Goal: Information Seeking & Learning: Learn about a topic

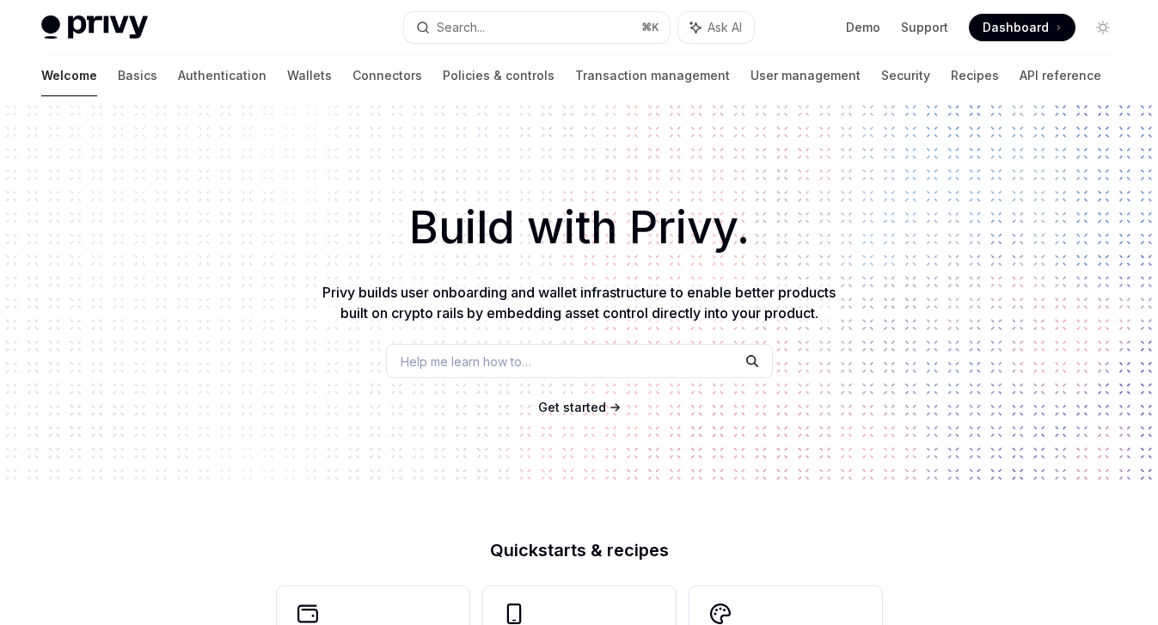
type textarea "*"
click at [545, 408] on span "Get started" at bounding box center [572, 407] width 68 height 15
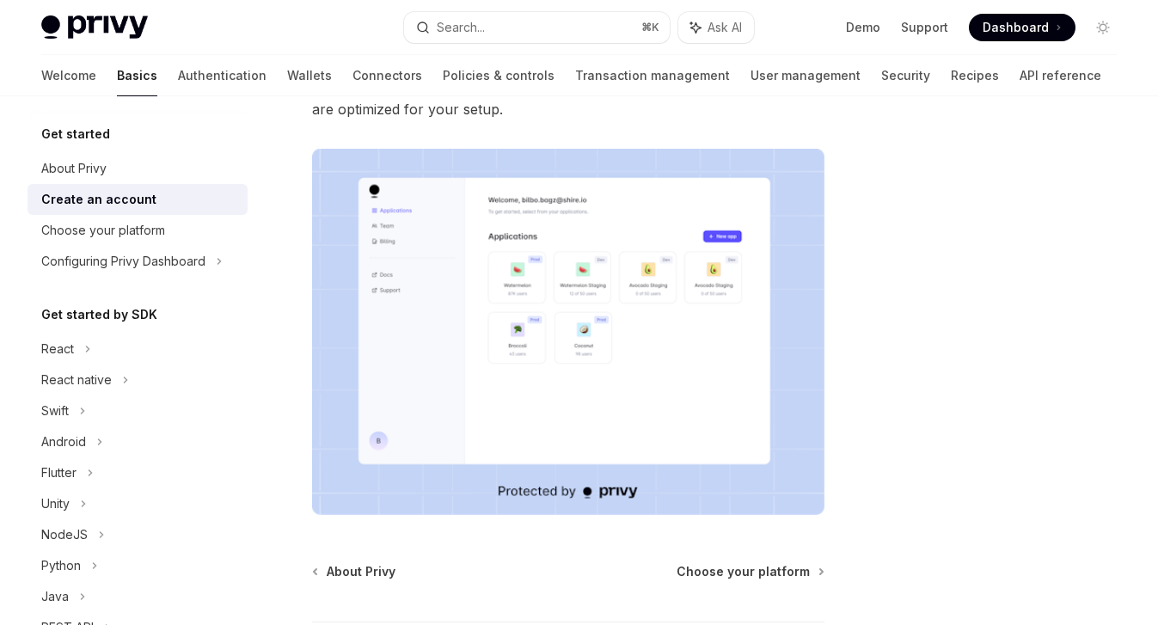
scroll to position [402, 0]
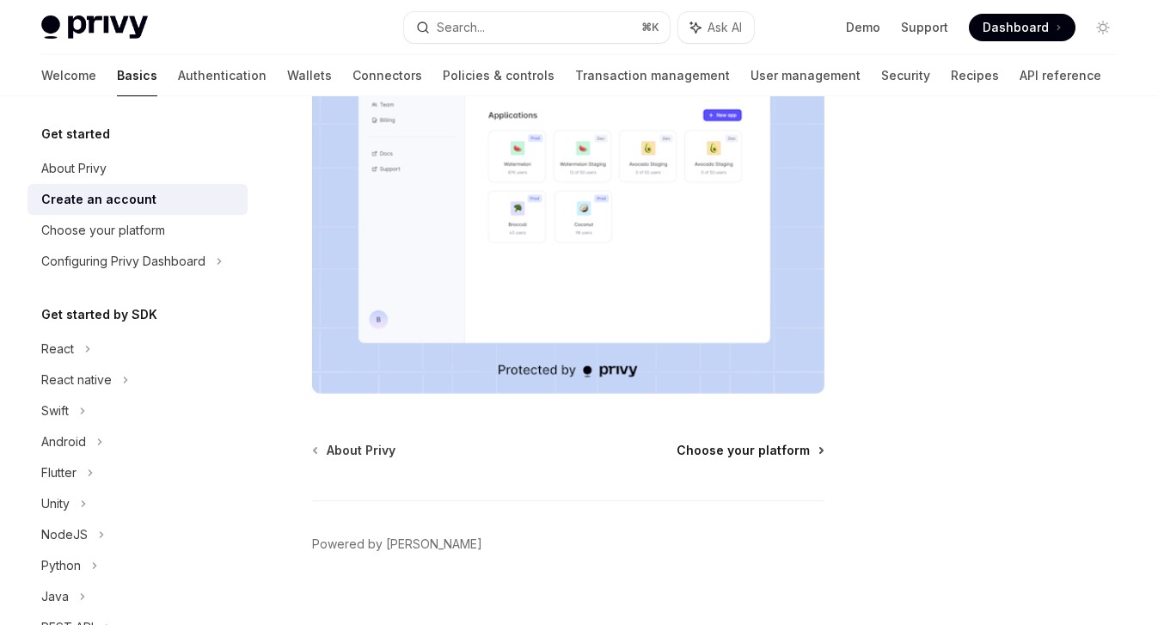
click at [733, 442] on span "Choose your platform" at bounding box center [743, 450] width 133 height 17
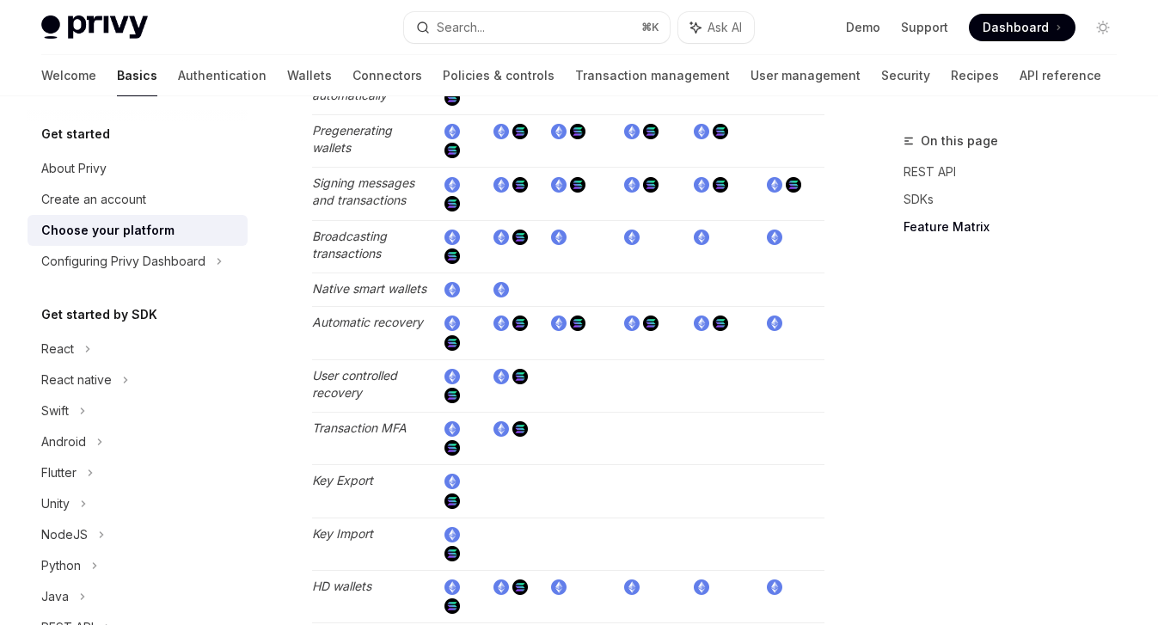
scroll to position [2582, 0]
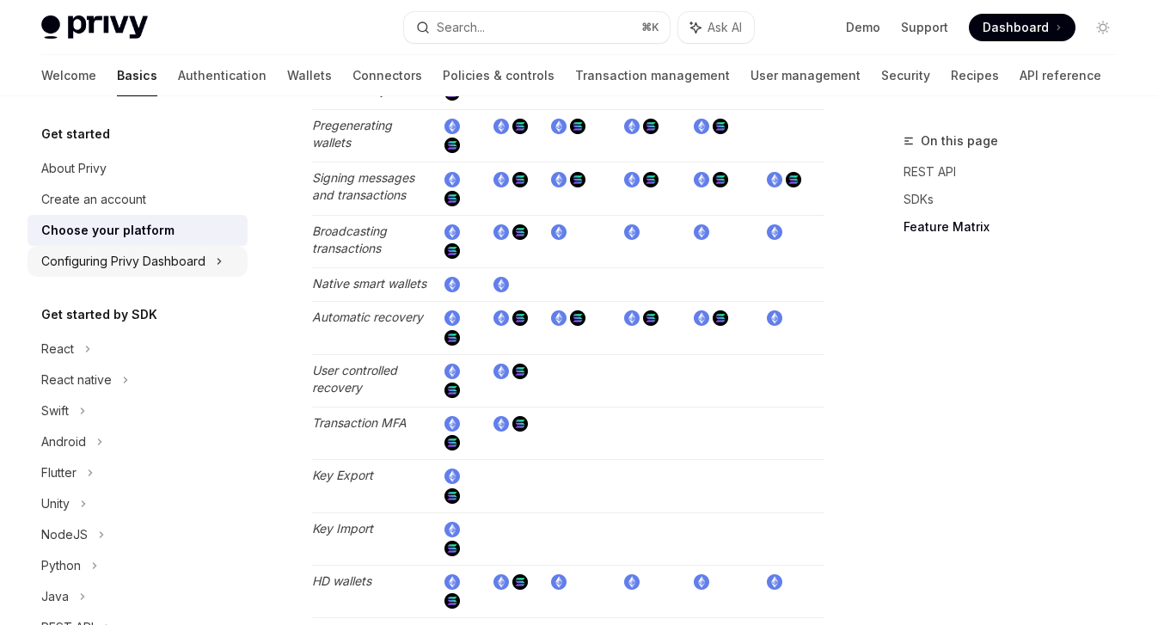
click at [158, 264] on div "Configuring Privy Dashboard" at bounding box center [123, 261] width 164 height 21
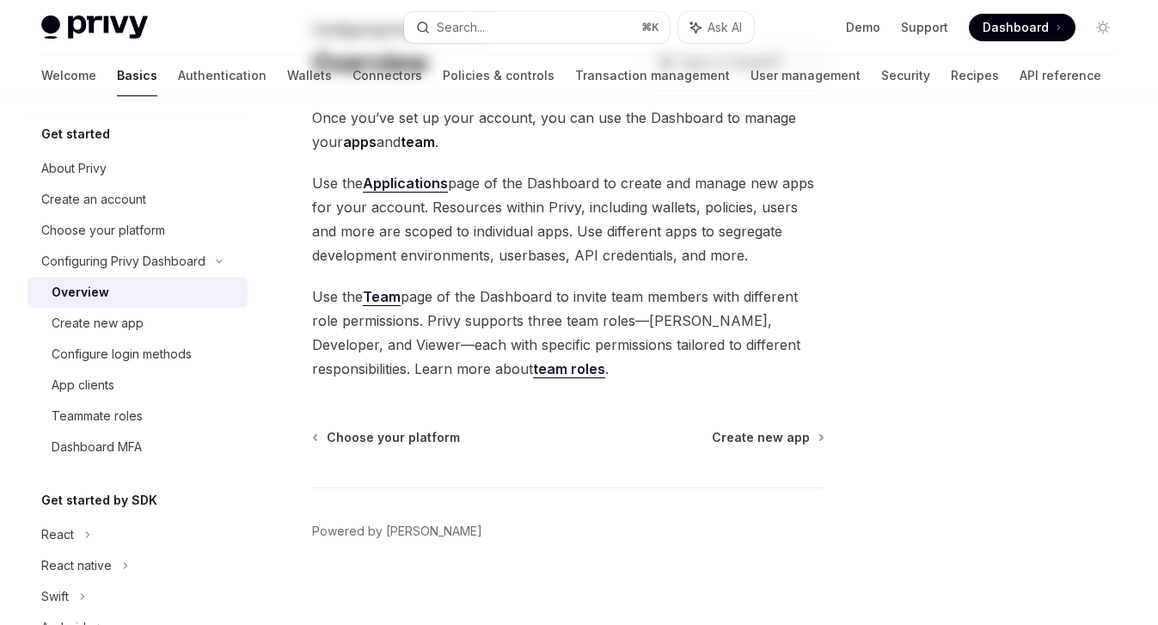
scroll to position [122, 0]
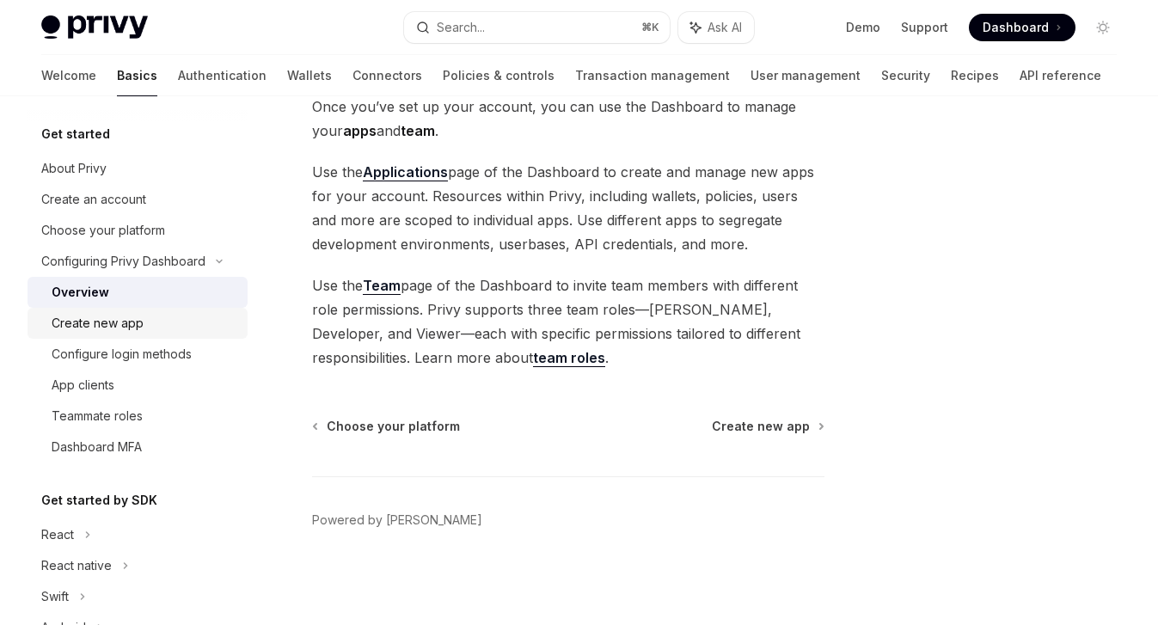
click at [122, 322] on div "Create new app" at bounding box center [98, 323] width 92 height 21
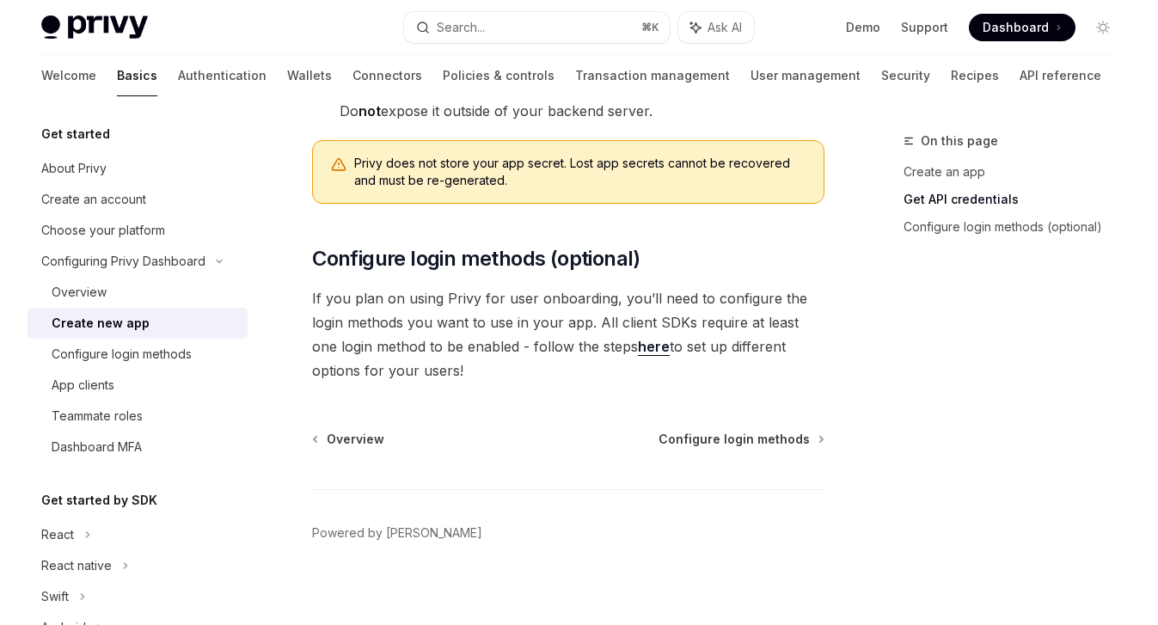
scroll to position [635, 0]
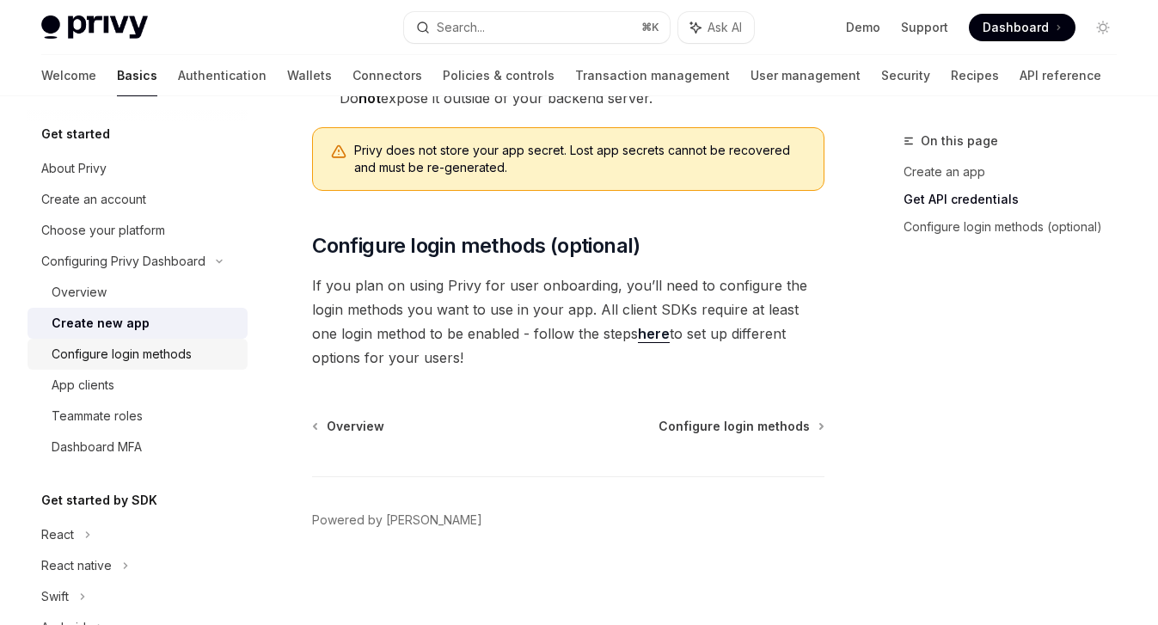
click at [130, 354] on div "Configure login methods" at bounding box center [122, 354] width 140 height 21
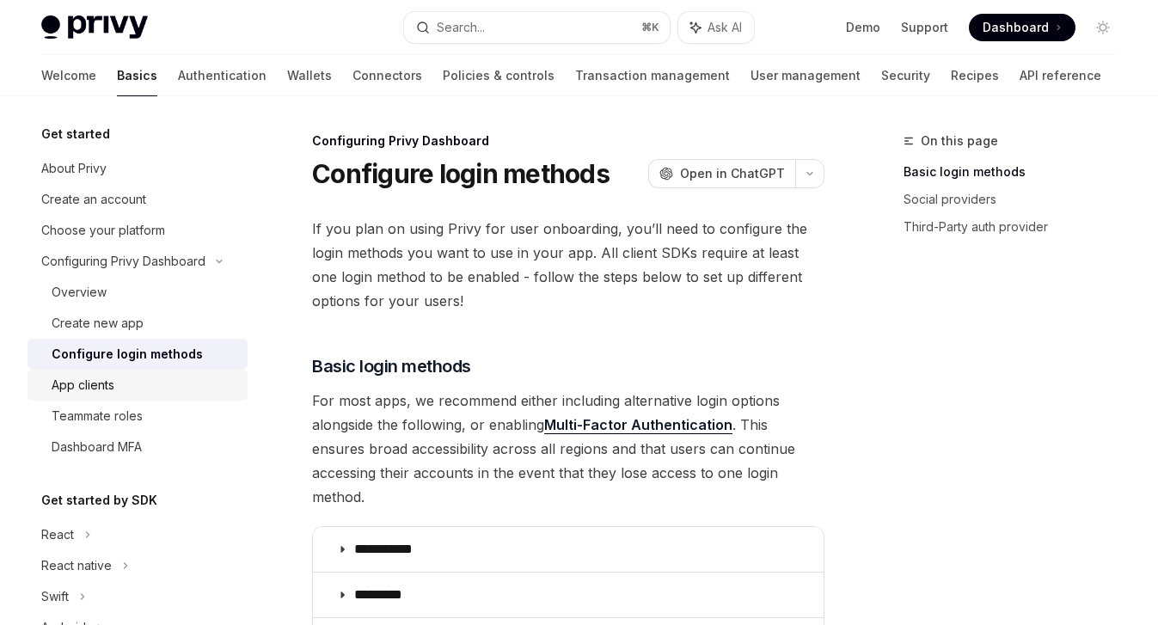
click at [100, 384] on div "App clients" at bounding box center [83, 385] width 63 height 21
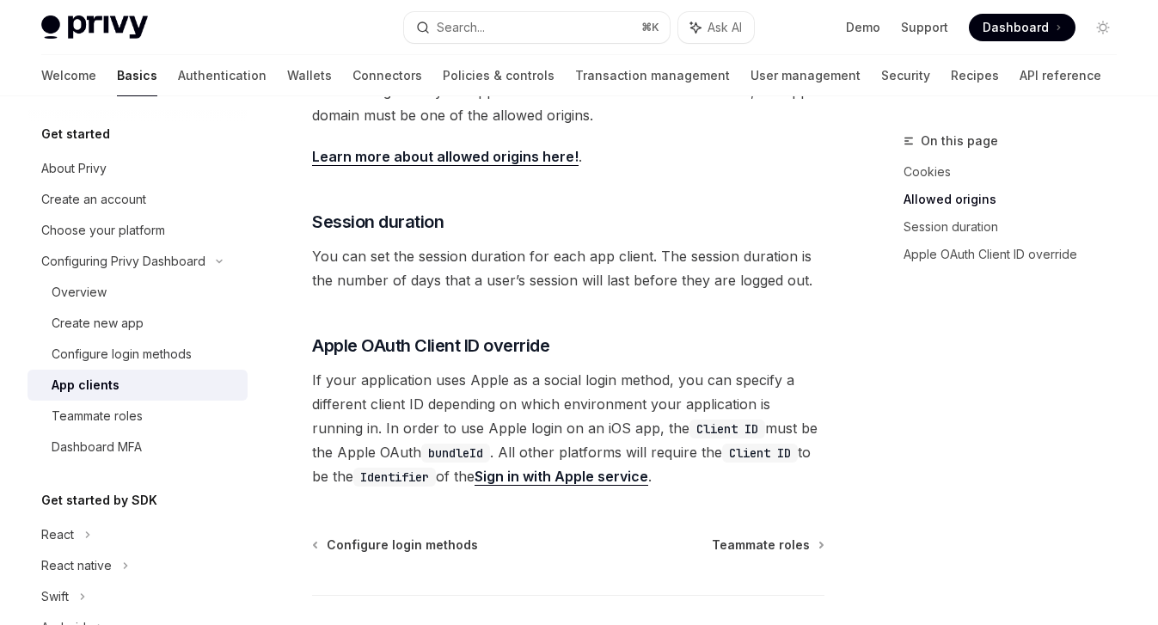
scroll to position [839, 0]
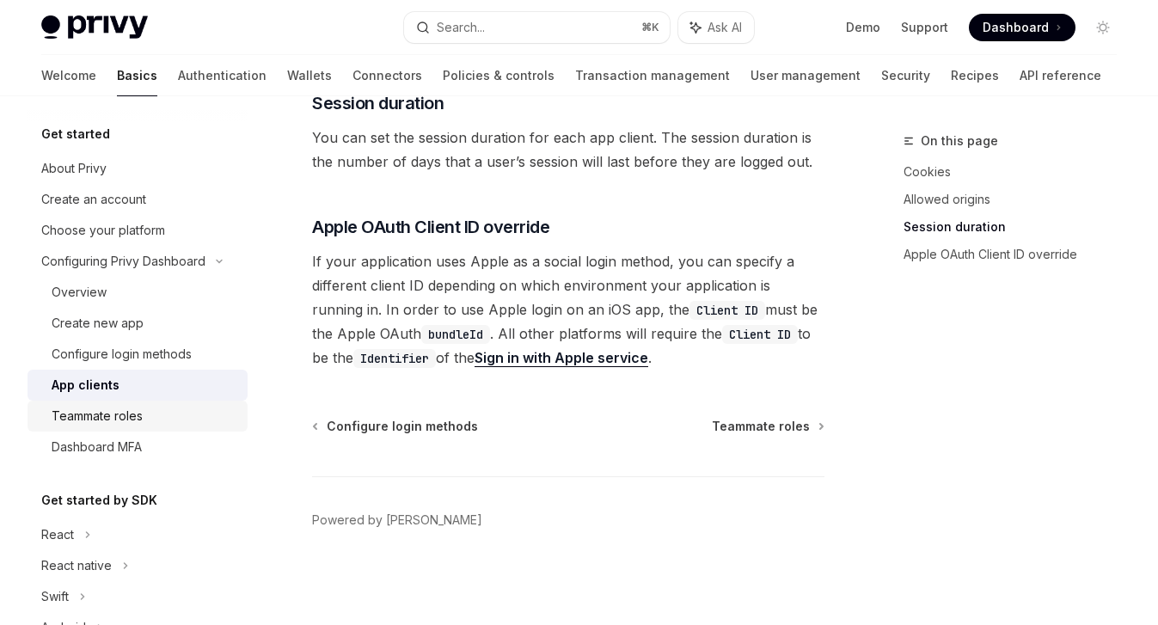
click at [144, 418] on div "Teammate roles" at bounding box center [145, 416] width 186 height 21
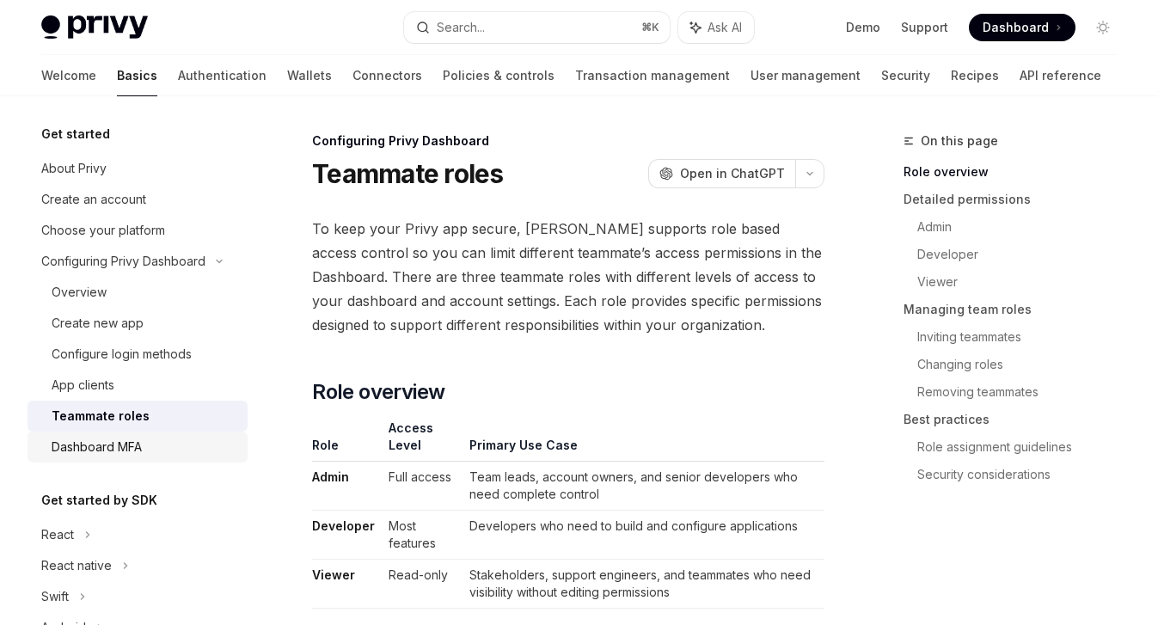
click at [144, 445] on div "Dashboard MFA" at bounding box center [145, 447] width 186 height 21
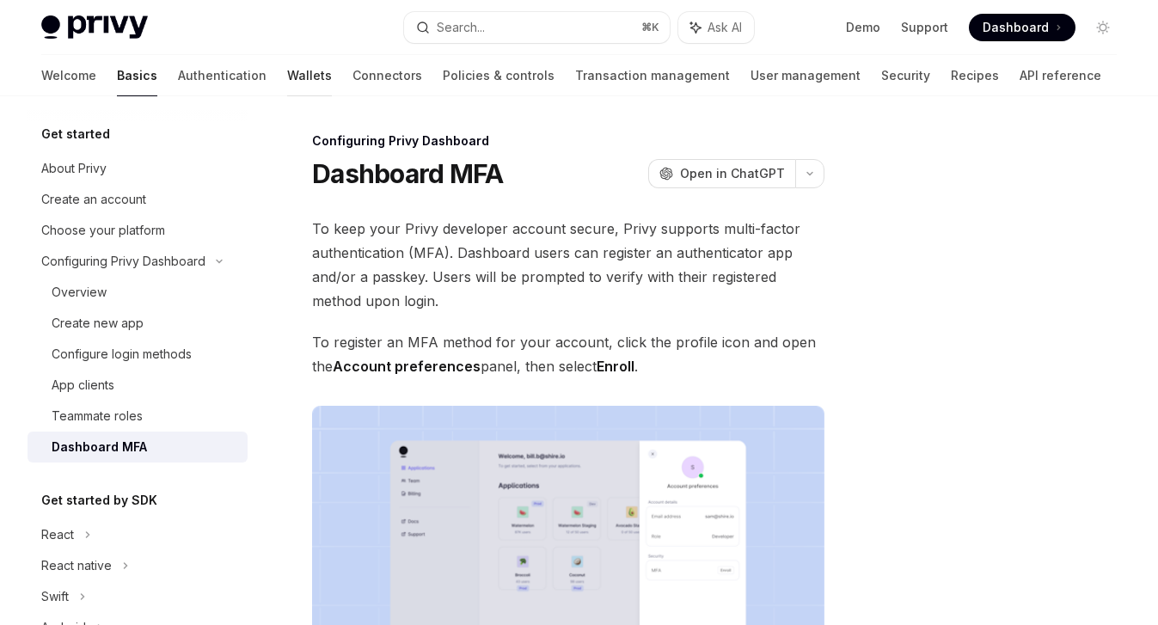
click at [287, 76] on link "Wallets" at bounding box center [309, 75] width 45 height 41
type textarea "*"
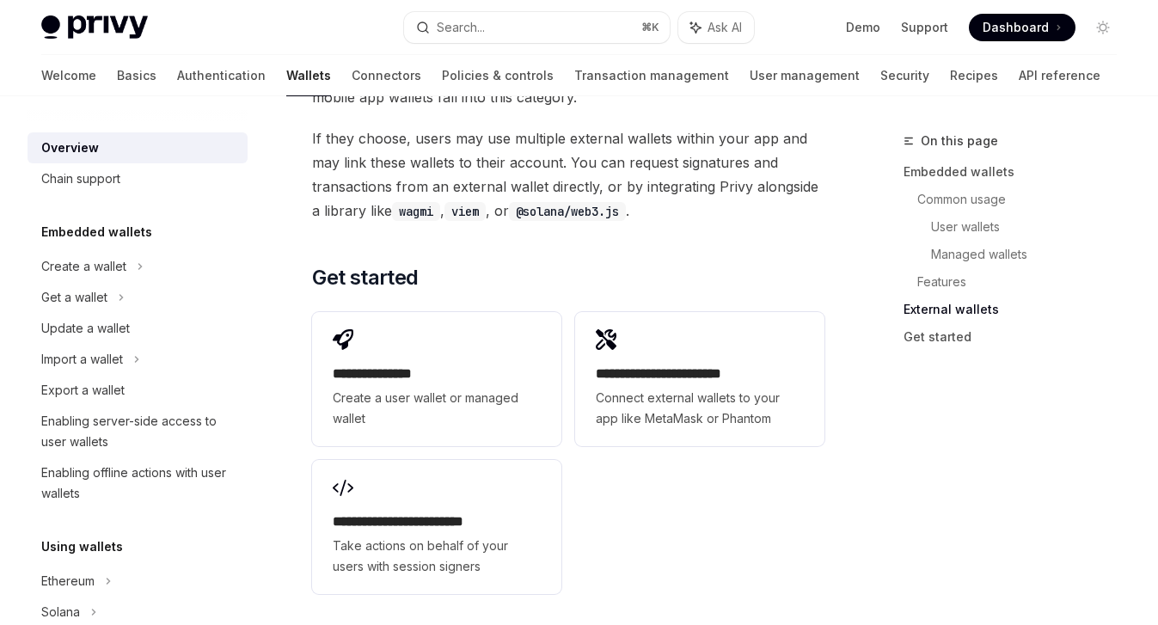
scroll to position [2957, 0]
